Goal: Task Accomplishment & Management: Complete application form

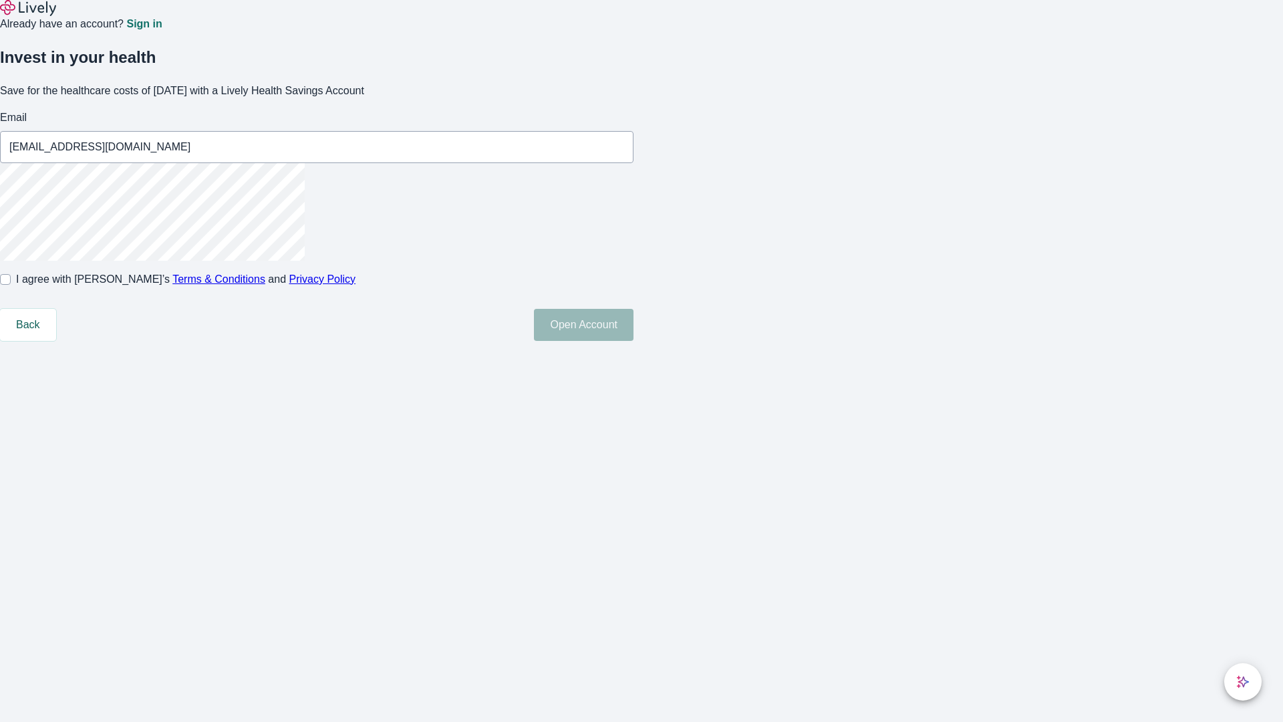
click at [11, 285] on input "I agree with Lively’s Terms & Conditions and Privacy Policy" at bounding box center [5, 279] width 11 height 11
checkbox input "true"
click at [634, 341] on button "Open Account" at bounding box center [584, 325] width 100 height 32
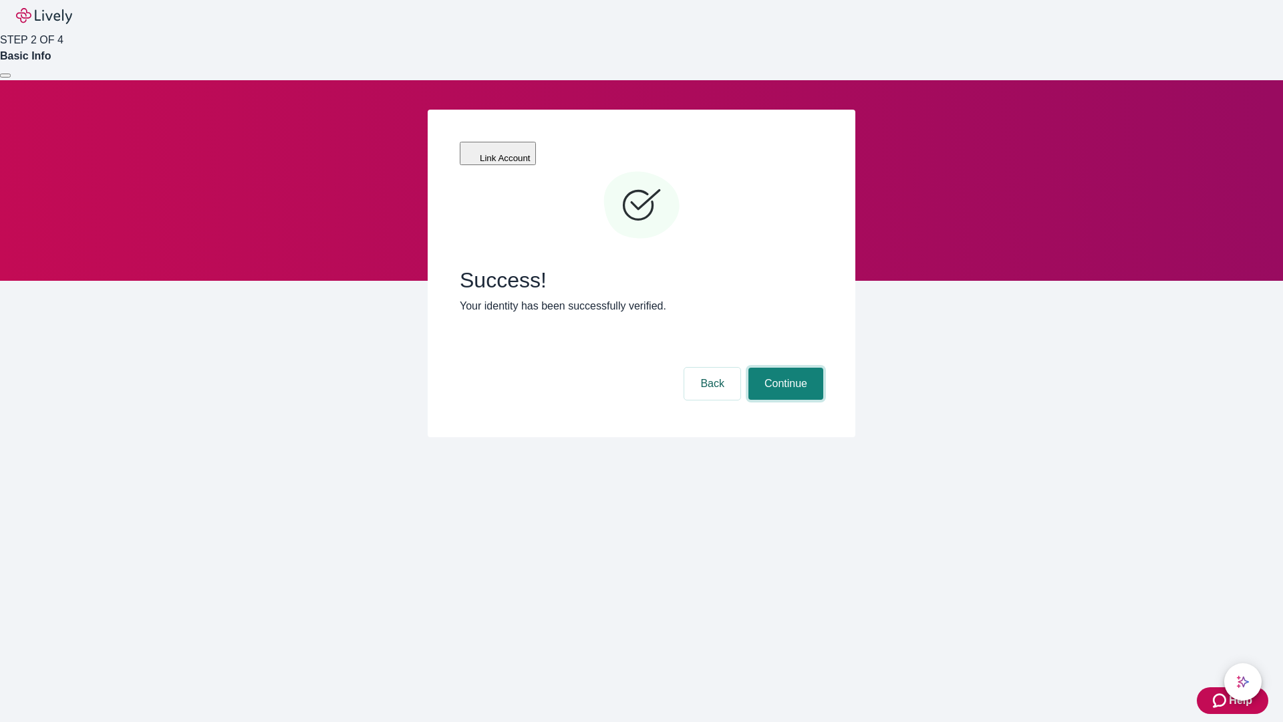
click at [784, 368] on button "Continue" at bounding box center [785, 384] width 75 height 32
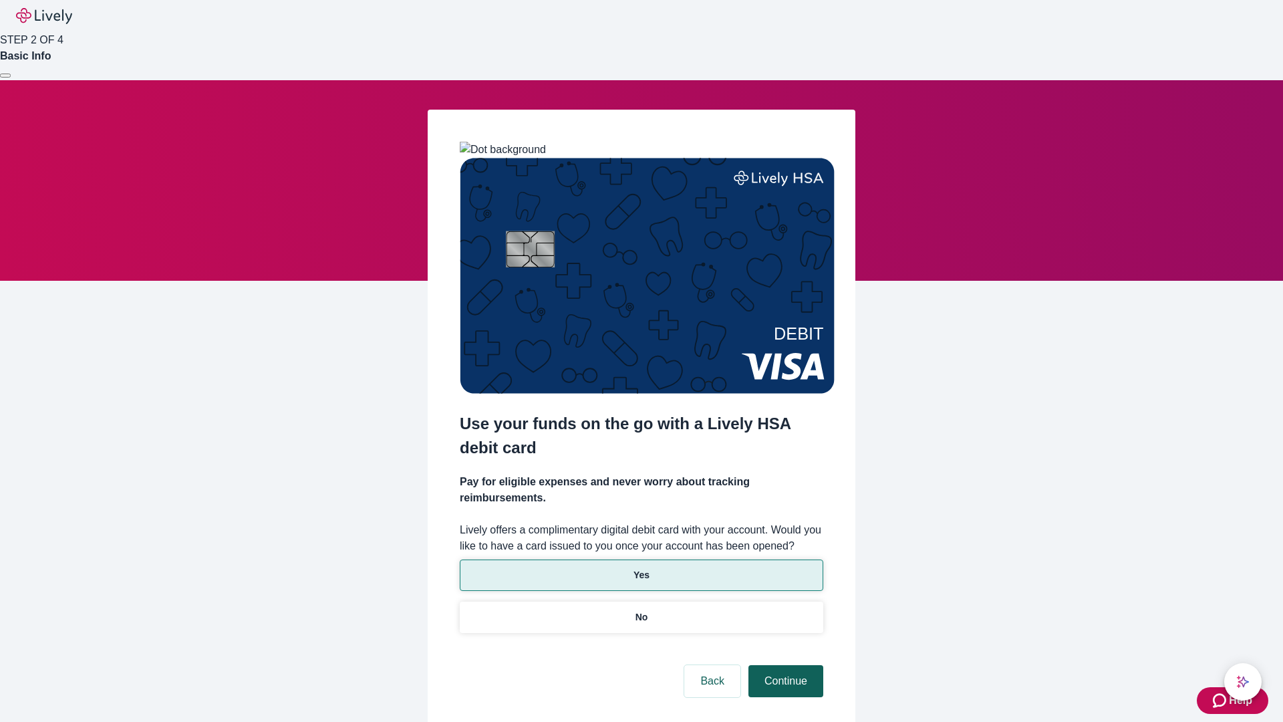
click at [641, 568] on p "Yes" at bounding box center [642, 575] width 16 height 14
click at [784, 665] on button "Continue" at bounding box center [785, 681] width 75 height 32
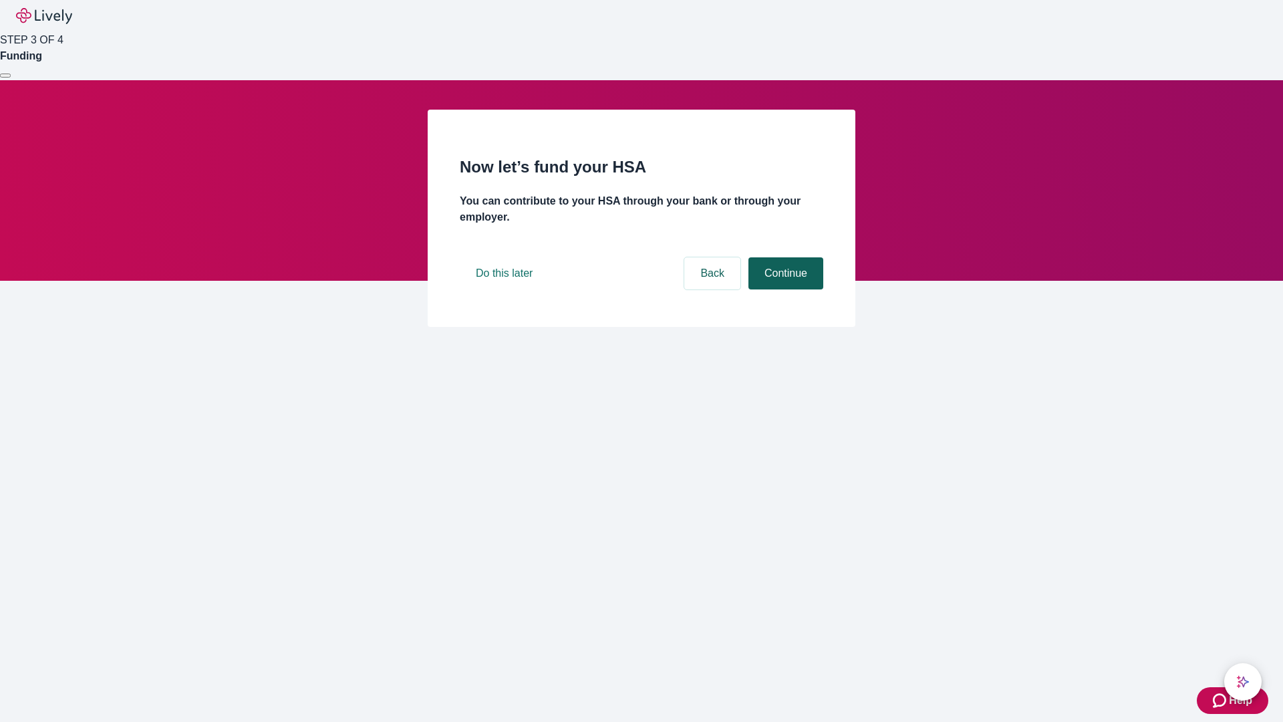
click at [784, 289] on button "Continue" at bounding box center [785, 273] width 75 height 32
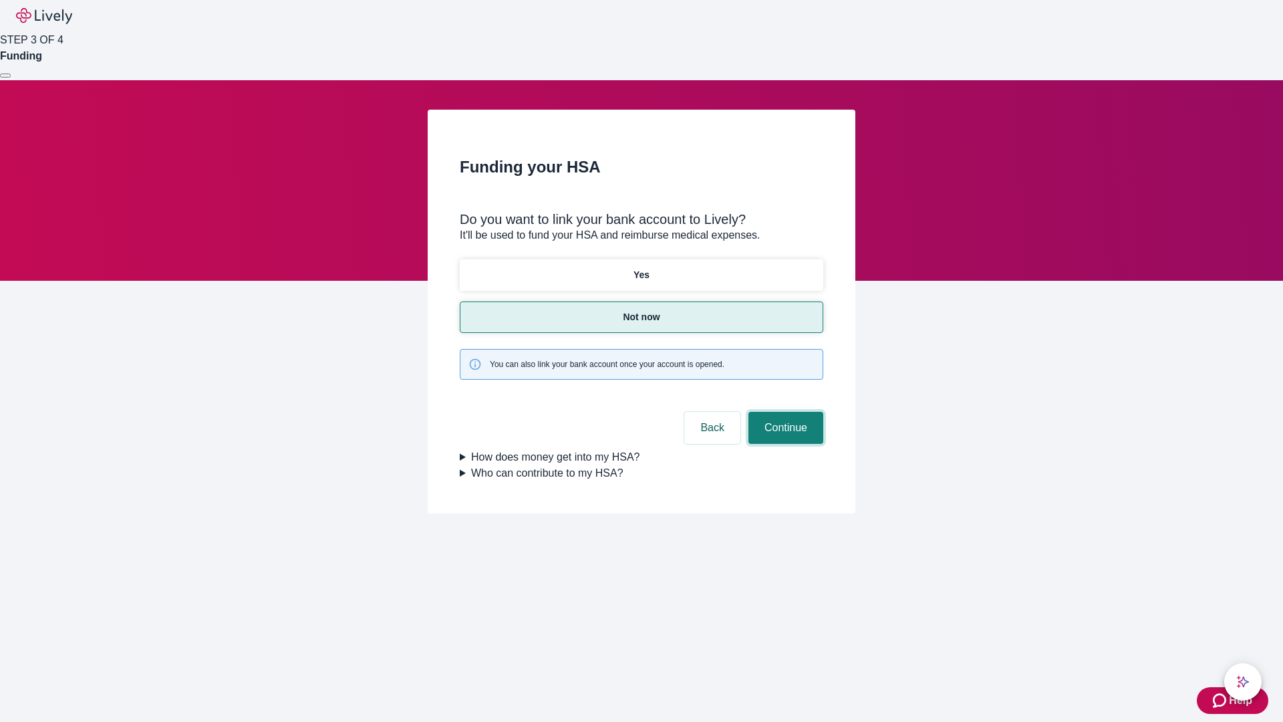
click at [784, 412] on button "Continue" at bounding box center [785, 428] width 75 height 32
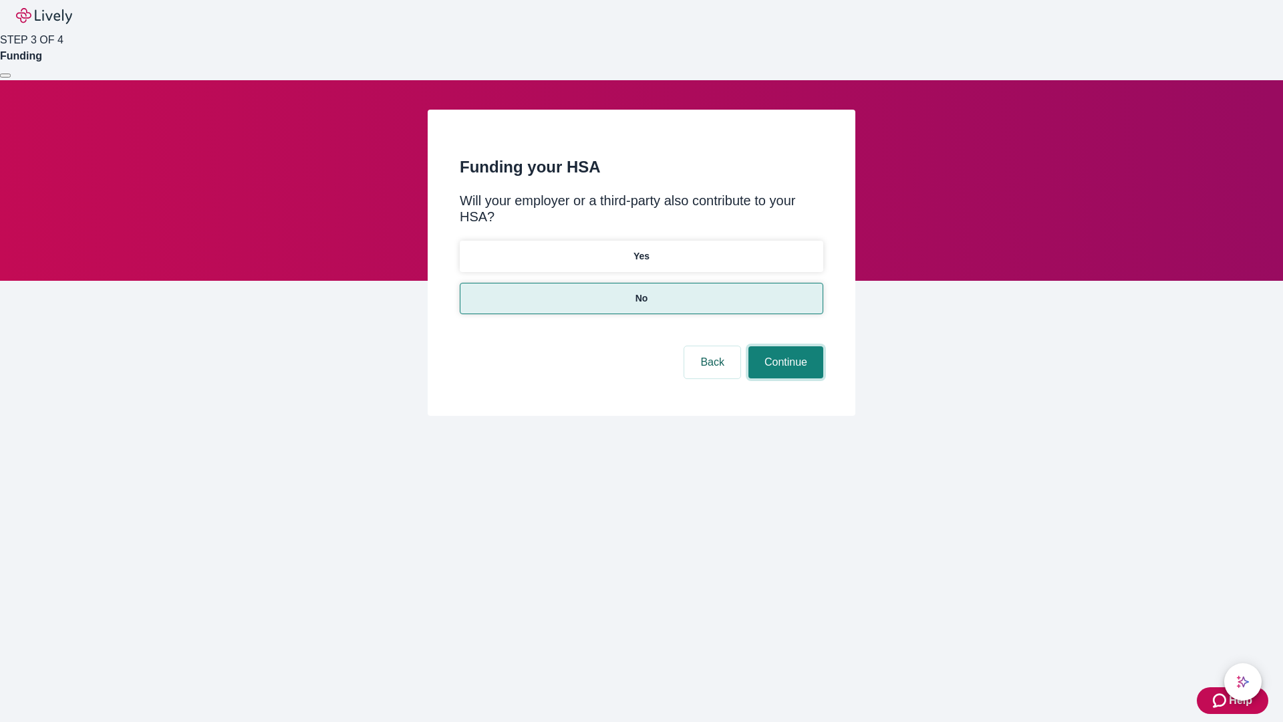
click at [784, 346] on button "Continue" at bounding box center [785, 362] width 75 height 32
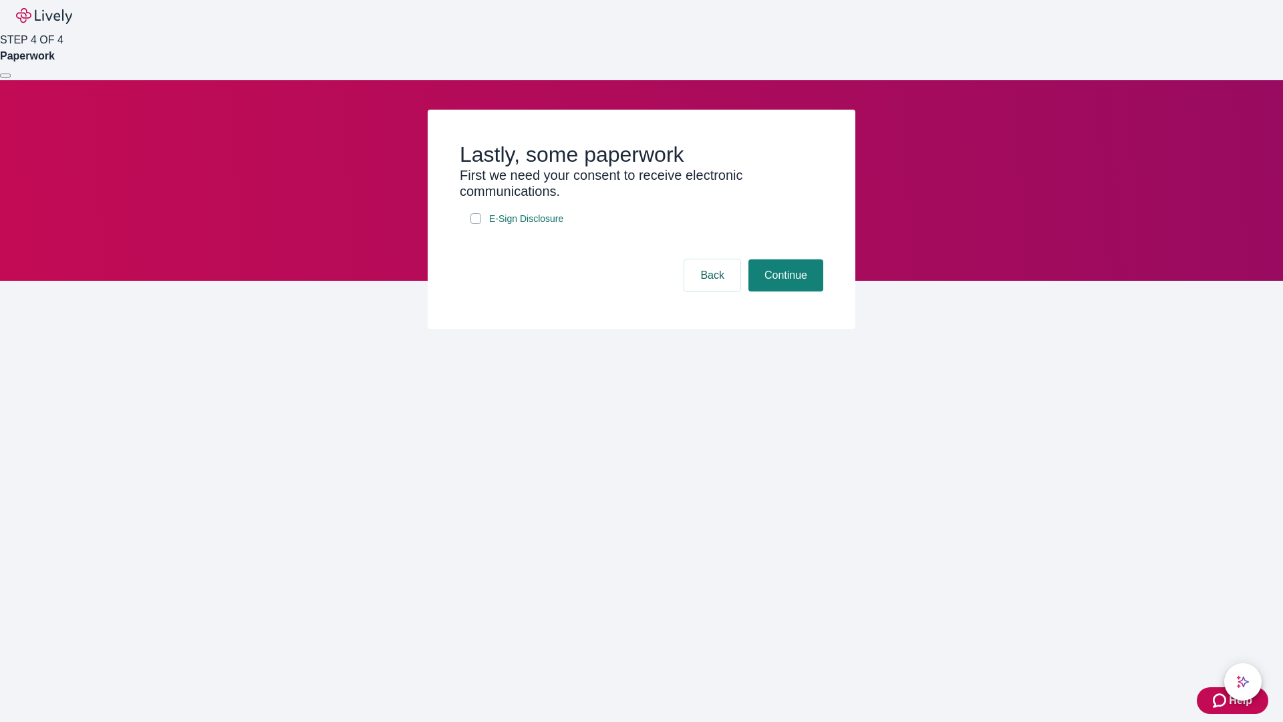
click at [476, 224] on input "E-Sign Disclosure" at bounding box center [475, 218] width 11 height 11
checkbox input "true"
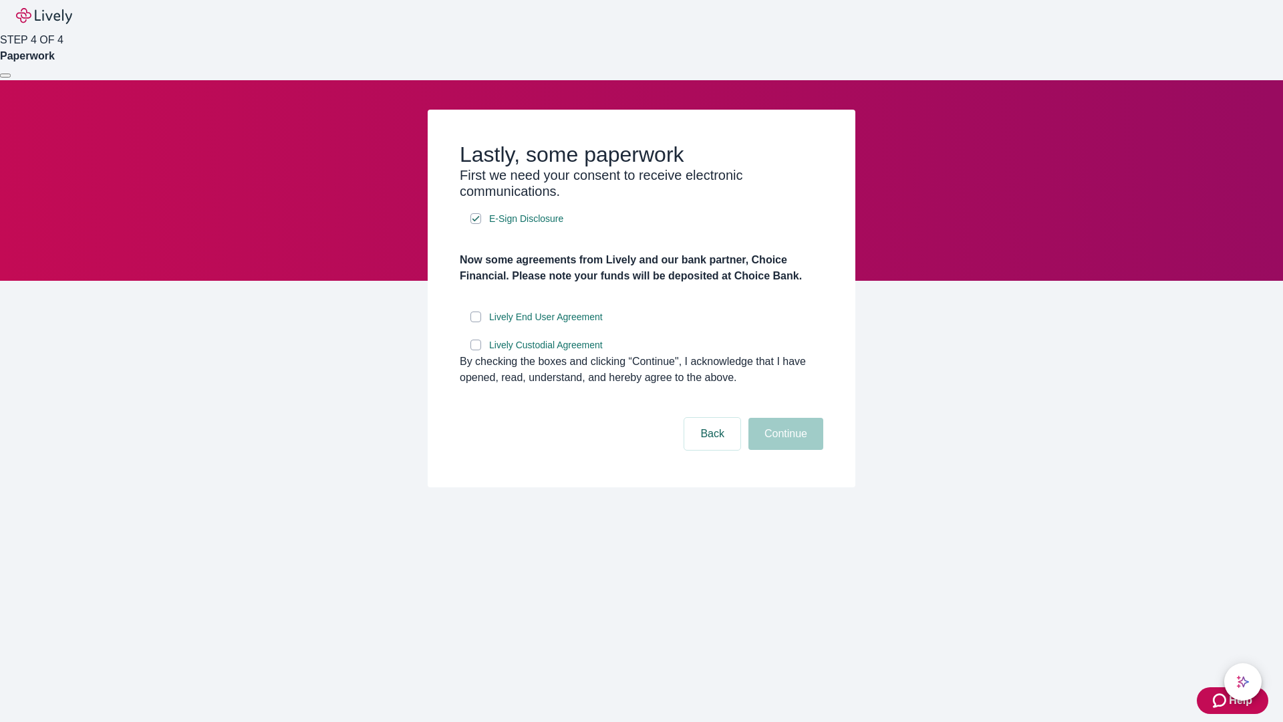
click at [476, 322] on input "Lively End User Agreement" at bounding box center [475, 316] width 11 height 11
checkbox input "true"
click at [476, 350] on input "Lively Custodial Agreement" at bounding box center [475, 344] width 11 height 11
checkbox input "true"
click at [784, 450] on button "Continue" at bounding box center [785, 434] width 75 height 32
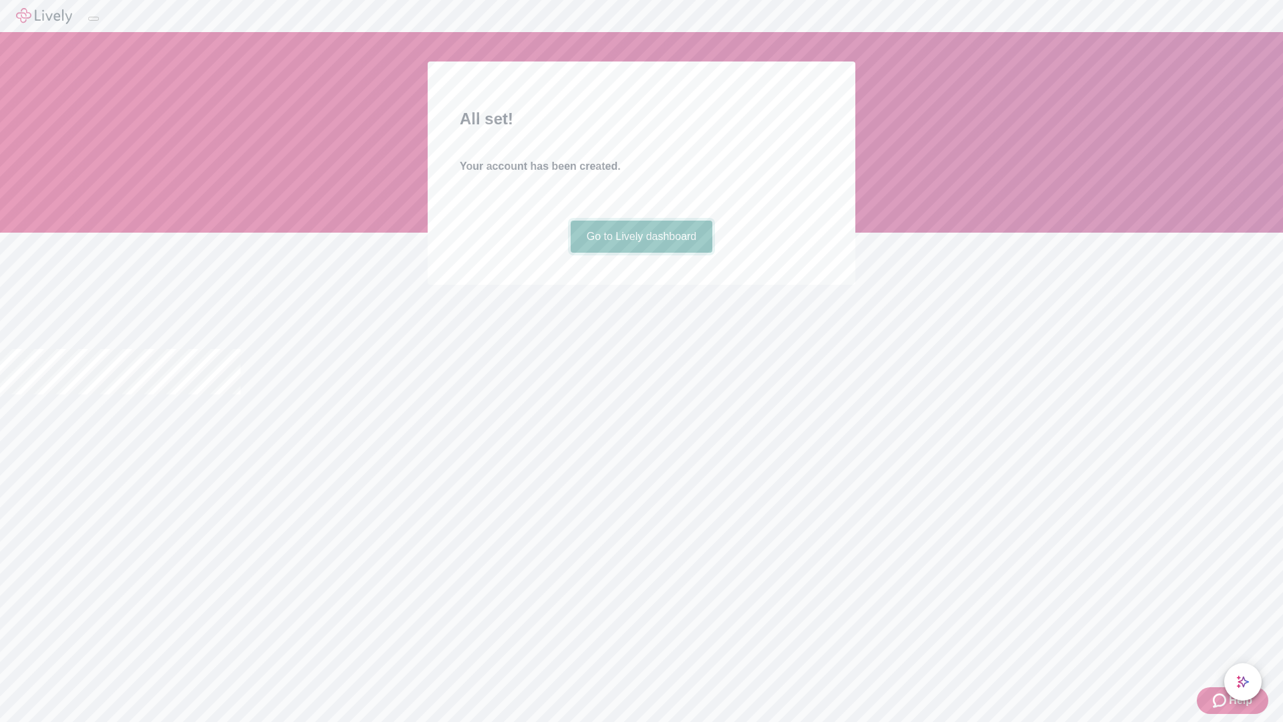
click at [641, 253] on link "Go to Lively dashboard" at bounding box center [642, 237] width 142 height 32
